Goal: Find specific page/section: Find specific page/section

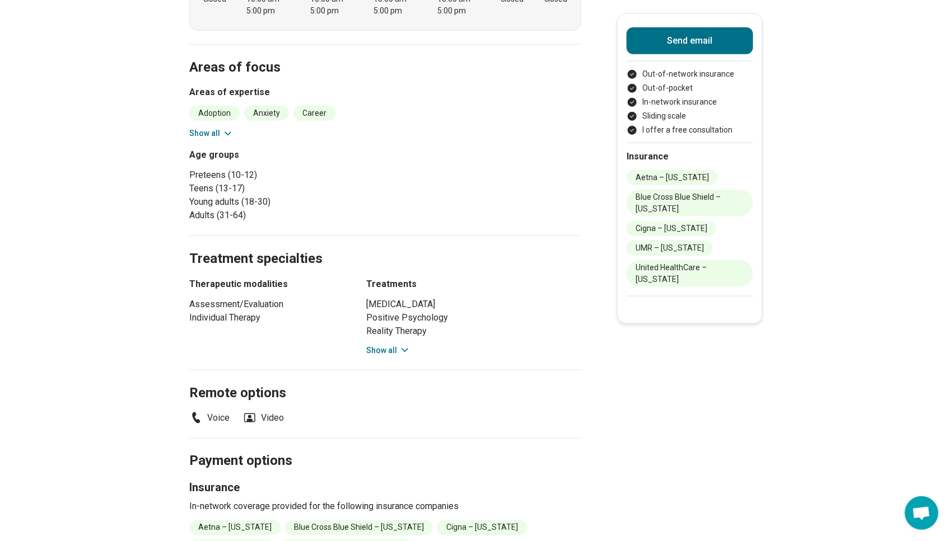
scroll to position [402, 0]
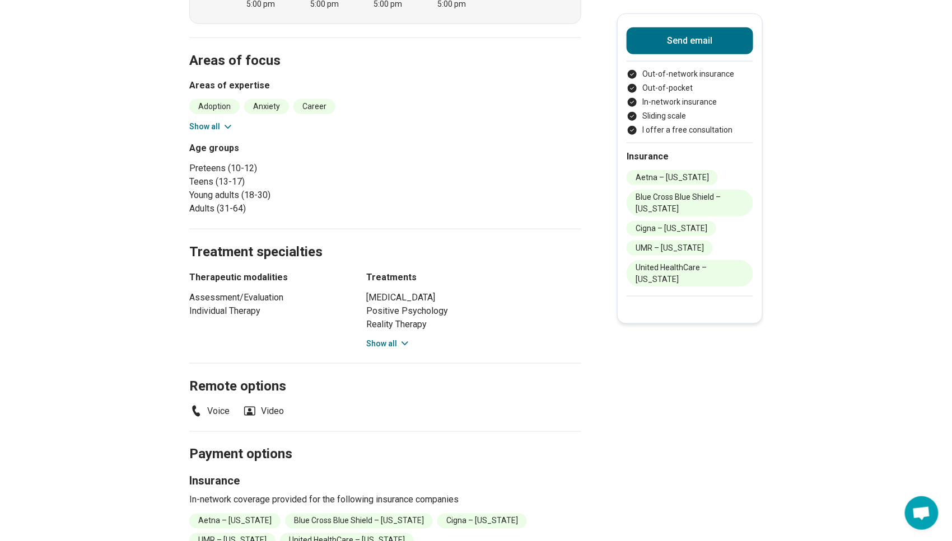
click at [377, 339] on button "Show all" at bounding box center [388, 344] width 44 height 12
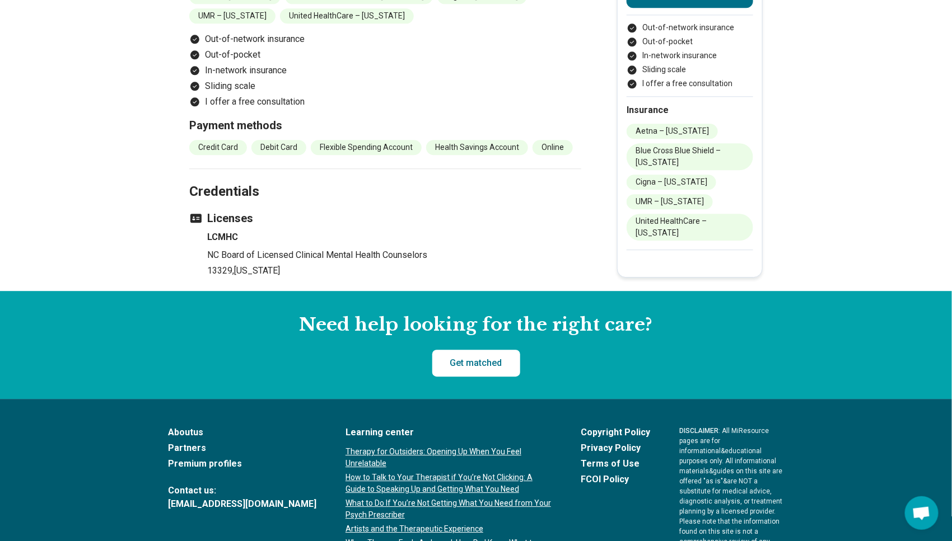
scroll to position [1061, 0]
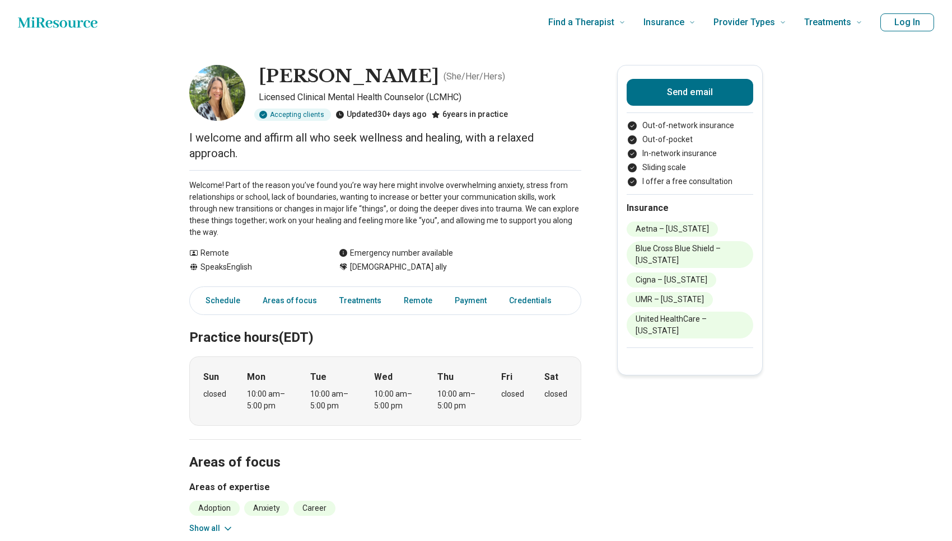
scroll to position [892, 0]
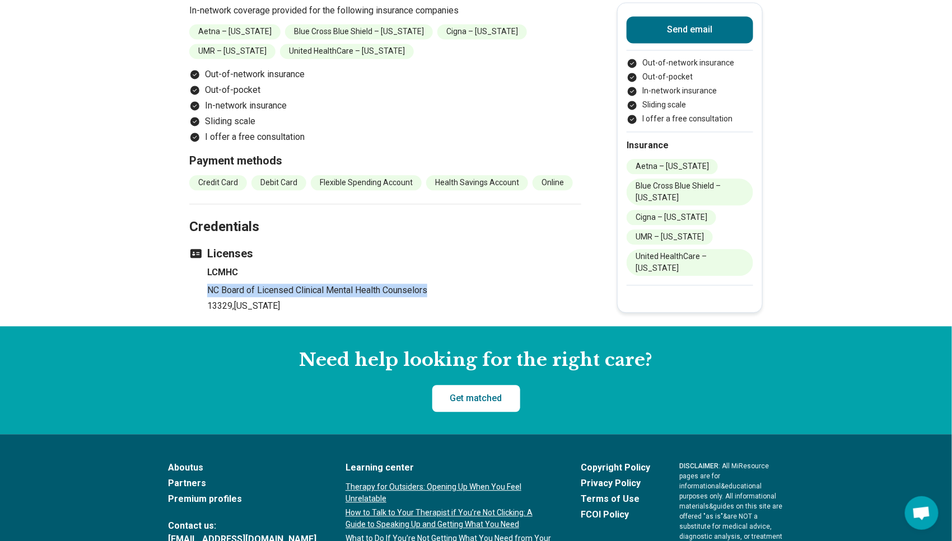
drag, startPoint x: 212, startPoint y: 287, endPoint x: 435, endPoint y: 292, distance: 222.9
click at [435, 292] on p "NC Board of Licensed Clinical Mental Health Counselors" at bounding box center [394, 290] width 374 height 13
copy p "NC Board of Licensed Clinical Mental Health Counselors"
